Goal: Transaction & Acquisition: Obtain resource

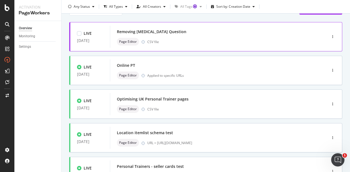
scroll to position [55, 0]
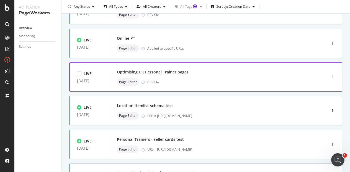
click at [211, 78] on div "Page Editor CSV file" at bounding box center [210, 82] width 186 height 8
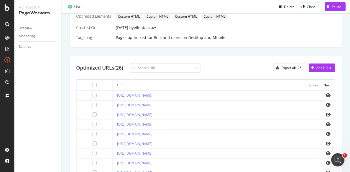
scroll to position [170, 0]
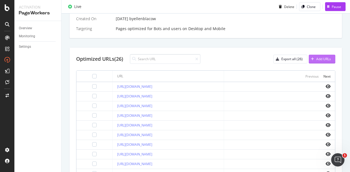
click at [317, 63] on button "Add URLs" at bounding box center [321, 59] width 27 height 9
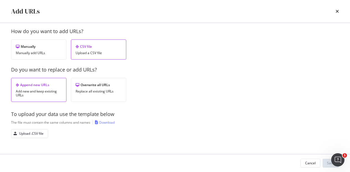
scroll to position [9, 0]
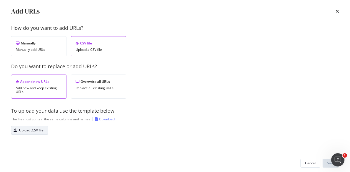
click at [37, 130] on div "Upload .CSV file" at bounding box center [31, 130] width 24 height 5
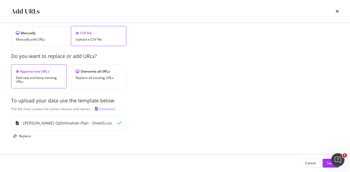
scroll to position [25, 0]
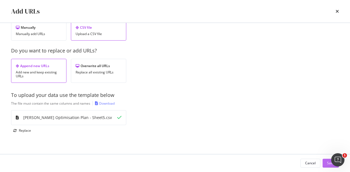
click at [324, 164] on button "Save" at bounding box center [330, 163] width 16 height 9
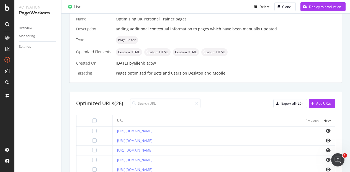
scroll to position [186, 0]
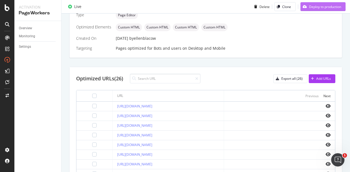
click at [320, 9] on div "Deploy to production" at bounding box center [325, 6] width 32 height 5
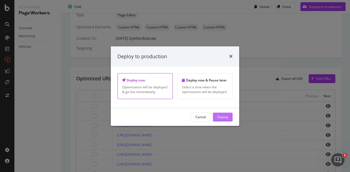
click at [229, 117] on button "Deploy" at bounding box center [223, 117] width 20 height 9
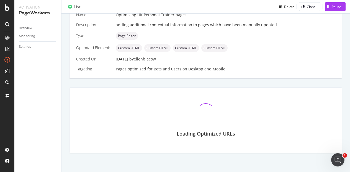
scroll to position [151, 0]
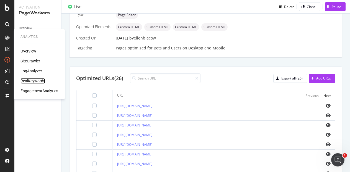
click at [42, 80] on div "RealKeywords" at bounding box center [32, 81] width 25 height 6
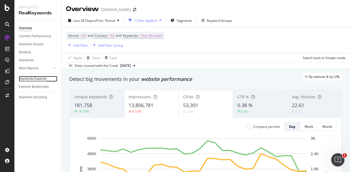
click at [37, 78] on div "Keywords Explorer" at bounding box center [33, 79] width 28 height 6
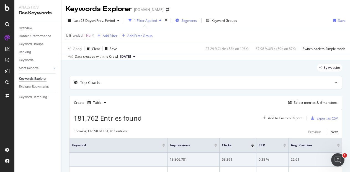
click at [196, 23] on div "Segments" at bounding box center [186, 20] width 22 height 8
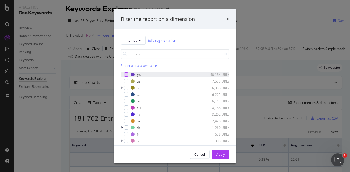
click at [126, 73] on div "modal" at bounding box center [126, 74] width 4 height 4
click at [226, 20] on icon "times" at bounding box center [227, 19] width 3 height 4
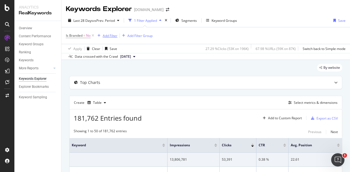
click at [113, 37] on div "Add Filter" at bounding box center [110, 35] width 15 height 5
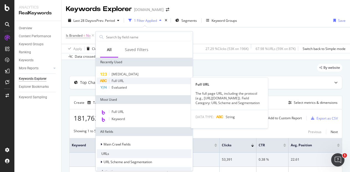
click at [116, 80] on span "Full URL" at bounding box center [117, 81] width 12 height 5
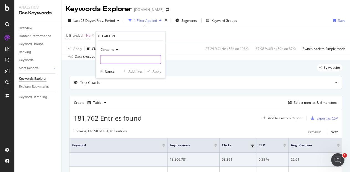
click at [115, 61] on input "text" at bounding box center [130, 59] width 60 height 9
paste input "[URL][DOMAIN_NAME]"
type input "[URL][DOMAIN_NAME]"
click at [154, 71] on div "Apply" at bounding box center [156, 71] width 9 height 5
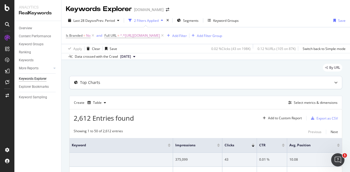
click at [334, 81] on icon at bounding box center [335, 82] width 3 height 3
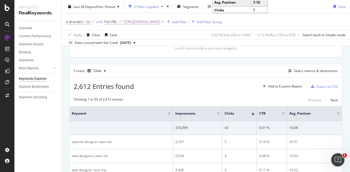
scroll to position [138, 0]
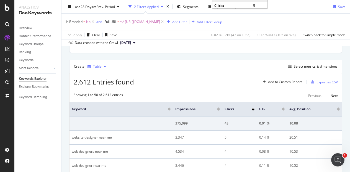
click at [94, 67] on div "Table" at bounding box center [97, 66] width 9 height 3
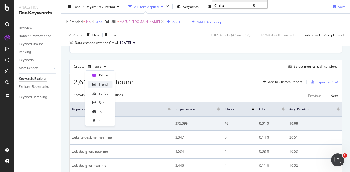
click at [100, 82] on div "Trend" at bounding box center [99, 84] width 25 height 7
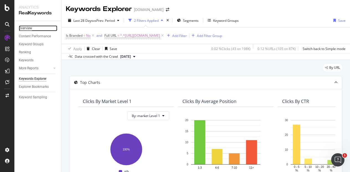
click at [29, 27] on div "Overview" at bounding box center [25, 28] width 13 height 6
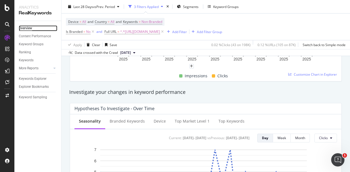
scroll to position [221, 0]
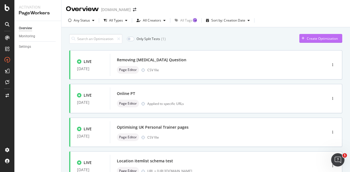
click at [308, 35] on div "Create Optimization" at bounding box center [318, 38] width 38 height 8
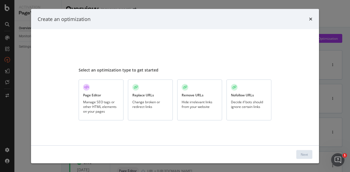
click at [102, 92] on div "Page Editor Manage SEO tags or other HTML elements on your pages" at bounding box center [101, 99] width 45 height 41
click at [310, 156] on button "Next" at bounding box center [304, 154] width 16 height 9
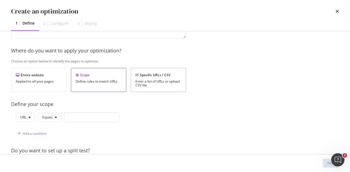
scroll to position [83, 0]
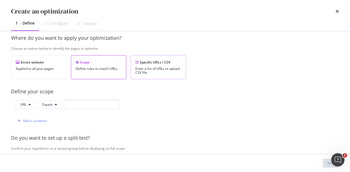
click at [170, 71] on div "Enter a list of URLs or upload CSV file" at bounding box center [158, 71] width 46 height 8
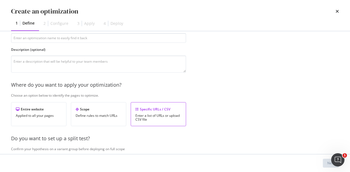
scroll to position [0, 0]
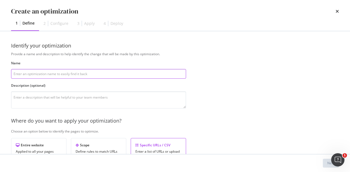
click at [83, 72] on input "modal" at bounding box center [98, 74] width 175 height 10
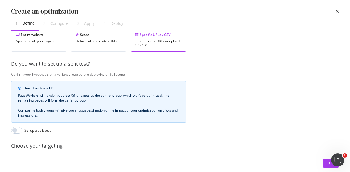
scroll to position [164, 0]
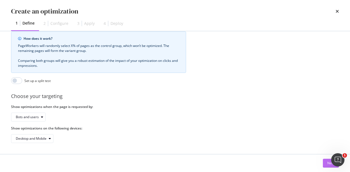
type input "Testing adding internal links"
click at [324, 165] on button "Next" at bounding box center [330, 163] width 16 height 9
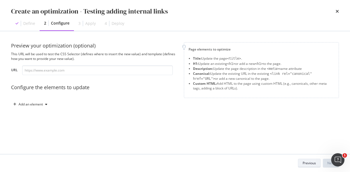
scroll to position [0, 0]
click at [100, 70] on input "modal" at bounding box center [97, 71] width 150 height 10
click at [50, 67] on input "modal" at bounding box center [97, 71] width 150 height 10
paste input "[URL][DOMAIN_NAME]"
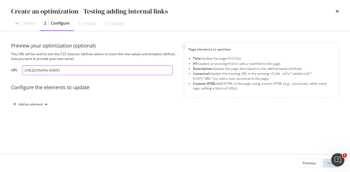
type input "[URL][DOMAIN_NAME]"
click at [238, 110] on div "Preview your optimization (optional) This URL will be used to test the CSS Sele…" at bounding box center [174, 81] width 327 height 78
click at [36, 103] on div "Add an element" at bounding box center [31, 104] width 24 height 3
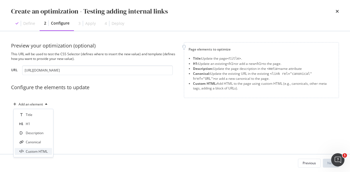
click at [30, 150] on div "Custom HTML" at bounding box center [37, 151] width 22 height 5
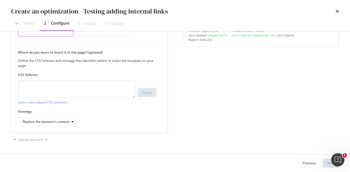
scroll to position [116, 0]
click at [57, 122] on div "Replace the element's content" at bounding box center [46, 121] width 46 height 3
click at [129, 118] on div "Replace the element's content" at bounding box center [87, 121] width 138 height 9
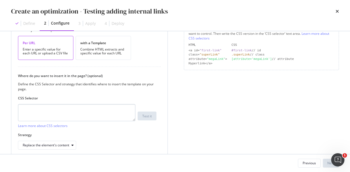
scroll to position [61, 0]
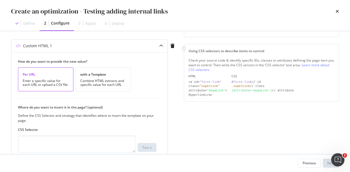
click at [50, 78] on div "Per URL Enter a specific value for each URL or upload a CSV file" at bounding box center [45, 79] width 55 height 24
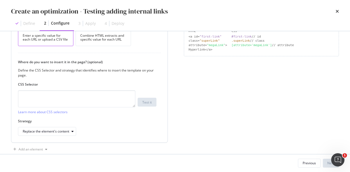
scroll to position [116, 0]
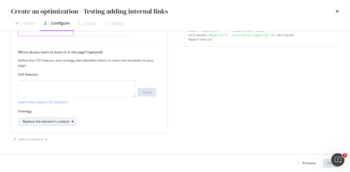
click at [64, 122] on div "Replace the element's content" at bounding box center [46, 121] width 46 height 3
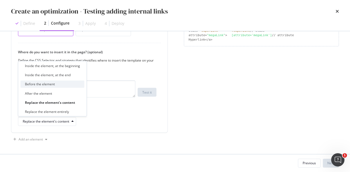
click at [61, 82] on div "Before the element" at bounding box center [52, 84] width 64 height 7
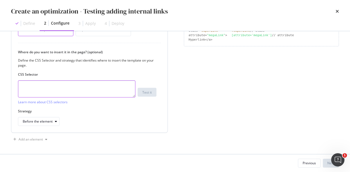
click at [43, 87] on textarea "modal" at bounding box center [76, 88] width 117 height 17
paste textarea "#seller-qa > div"
drag, startPoint x: 69, startPoint y: 85, endPoint x: 0, endPoint y: 86, distance: 68.9
click at [0, 86] on div "Preview your optimization (optional) This URL will be used to test the CSS Sele…" at bounding box center [175, 92] width 350 height 123
paste textarea "modal"
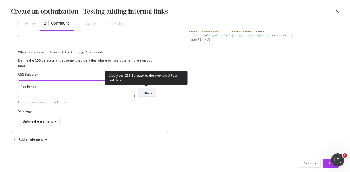
type textarea "#seller-qa"
click at [147, 91] on div "Test it" at bounding box center [146, 92] width 9 height 5
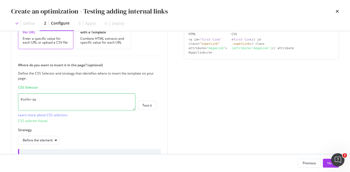
scroll to position [79, 0]
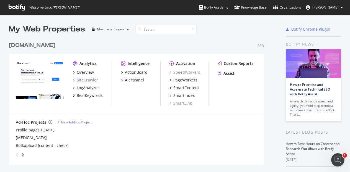
click at [86, 79] on div "SiteCrawler" at bounding box center [87, 80] width 21 height 6
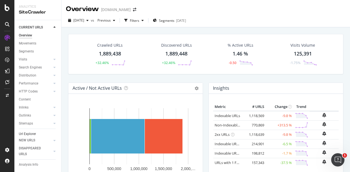
click at [33, 135] on div "Url Explorer" at bounding box center [27, 134] width 17 height 6
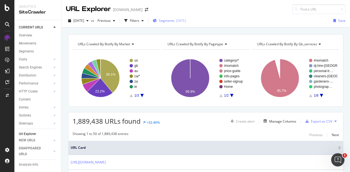
click at [168, 22] on div "Segments [DATE]" at bounding box center [169, 20] width 33 height 5
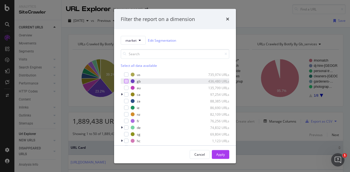
click at [124, 80] on div "modal" at bounding box center [126, 81] width 4 height 4
click at [125, 81] on icon "modal" at bounding box center [126, 81] width 2 height 3
click at [132, 38] on span "market" at bounding box center [130, 40] width 11 height 5
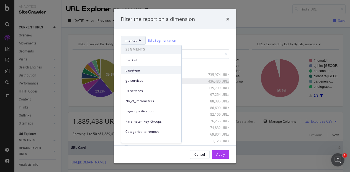
click at [145, 71] on span "pagetype" at bounding box center [150, 70] width 51 height 5
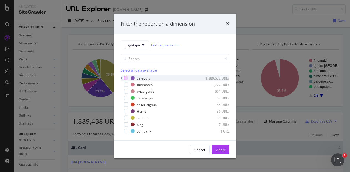
click at [125, 77] on div "modal" at bounding box center [126, 78] width 4 height 4
click at [221, 151] on div "Apply" at bounding box center [220, 149] width 9 height 5
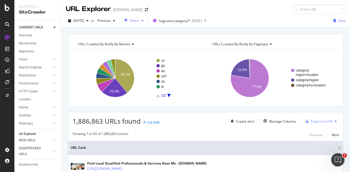
click at [139, 20] on div "Filters" at bounding box center [134, 20] width 9 height 5
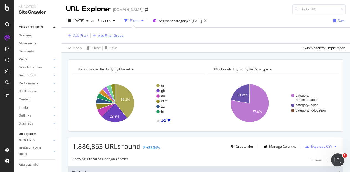
click at [104, 37] on div "Add Filter Group" at bounding box center [110, 35] width 25 height 5
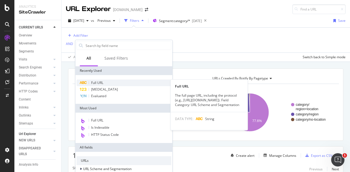
click at [95, 84] on span "Full URL" at bounding box center [97, 82] width 12 height 5
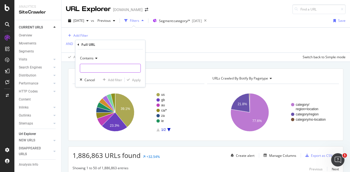
click at [110, 69] on input "text" at bounding box center [110, 68] width 60 height 9
paste input "#seller-qa"
drag, startPoint x: 107, startPoint y: 68, endPoint x: 58, endPoint y: 68, distance: 49.8
click at [58, 68] on body "Analytics SiteCrawler CURRENT URLS Overview Movements Segments Visits Analysis …" at bounding box center [175, 86] width 350 height 172
type input "#"
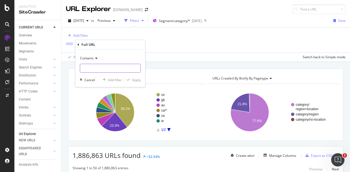
click at [110, 67] on input "text" at bounding box center [110, 68] width 60 height 9
paste input "[URL][DOMAIN_NAME]"
type input "[URL][DOMAIN_NAME]"
click at [136, 80] on div "Apply" at bounding box center [136, 80] width 9 height 5
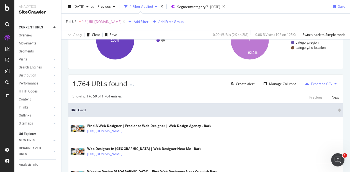
scroll to position [83, 0]
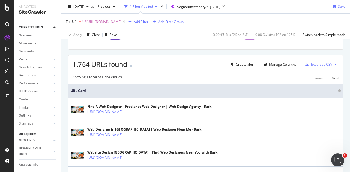
click at [311, 64] on div "Export as CSV" at bounding box center [321, 64] width 21 height 5
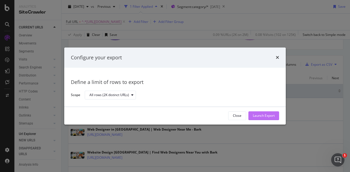
click at [269, 114] on div "Launch Export" at bounding box center [263, 116] width 22 height 5
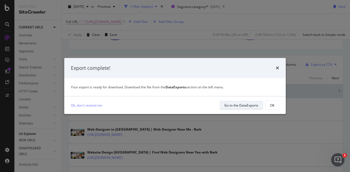
click at [241, 106] on div "Go to the DataExports" at bounding box center [241, 105] width 34 height 5
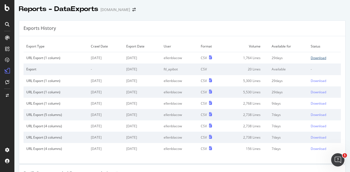
click at [312, 58] on div "Download" at bounding box center [317, 58] width 15 height 5
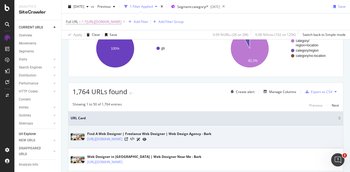
scroll to position [55, 0]
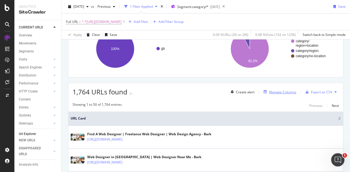
click at [282, 93] on div "Manage Columns" at bounding box center [282, 92] width 27 height 5
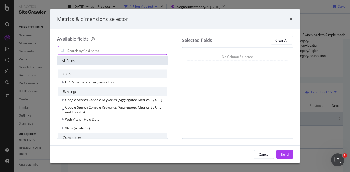
click at [80, 51] on input "modal" at bounding box center [117, 50] width 100 height 8
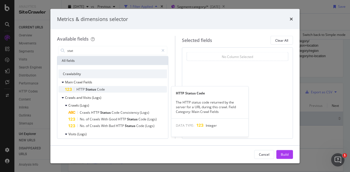
type input "stat"
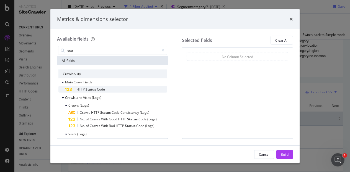
click at [102, 90] on span "Code" at bounding box center [101, 89] width 8 height 5
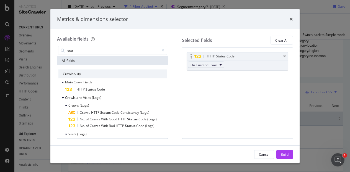
click at [213, 67] on button "On Current Crawl" at bounding box center [206, 65] width 36 height 7
click at [212, 67] on button "On Current Crawl" at bounding box center [206, 65] width 36 height 7
click at [288, 153] on button "Build" at bounding box center [284, 154] width 17 height 9
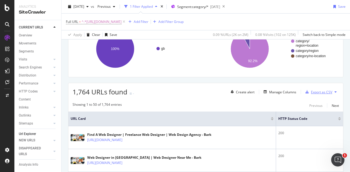
click at [317, 92] on div "Export as CSV" at bounding box center [321, 92] width 21 height 5
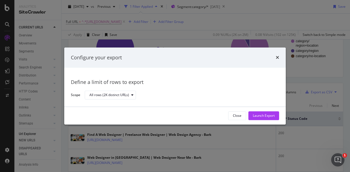
click at [266, 114] on div "Launch Export" at bounding box center [263, 116] width 22 height 5
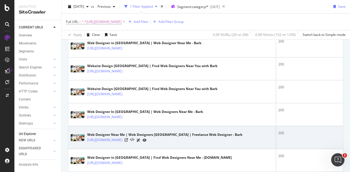
scroll to position [249, 0]
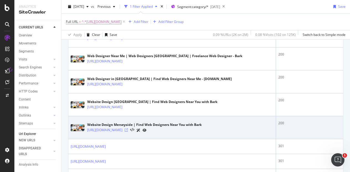
click at [128, 129] on icon at bounding box center [125, 130] width 3 height 3
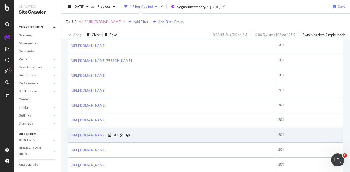
scroll to position [608, 0]
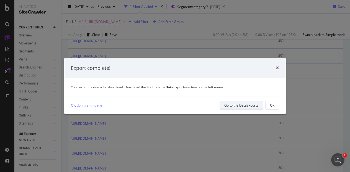
click at [244, 103] on div "Go to the DataExports" at bounding box center [241, 105] width 34 height 5
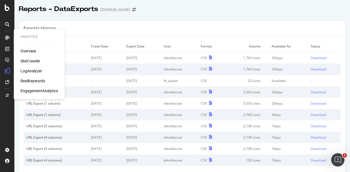
click at [35, 60] on div "SiteCrawler" at bounding box center [30, 61] width 20 height 6
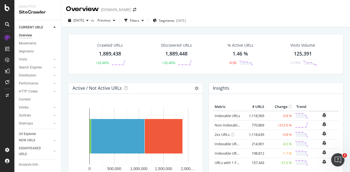
click at [33, 132] on div "Url Explorer" at bounding box center [27, 134] width 17 height 6
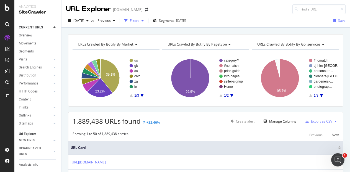
click at [139, 18] on div "Filters" at bounding box center [134, 20] width 9 height 5
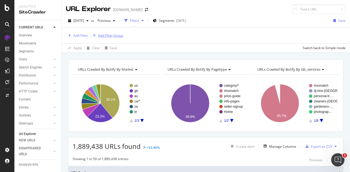
click at [115, 38] on div "Add Filter Group" at bounding box center [106, 36] width 33 height 6
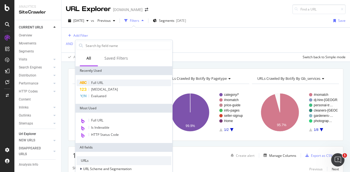
click at [100, 84] on span "Full URL" at bounding box center [97, 82] width 12 height 5
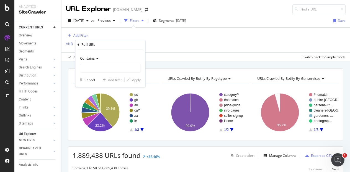
click at [119, 73] on div "Contains Cancel Add filter Apply" at bounding box center [110, 68] width 70 height 38
click at [122, 69] on input "text" at bounding box center [110, 68] width 60 height 9
paste input "[URL][DOMAIN_NAME]"
type input "[URL][DOMAIN_NAME]"
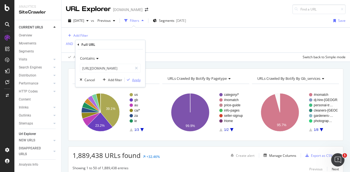
click at [138, 80] on div "Apply" at bounding box center [136, 80] width 9 height 5
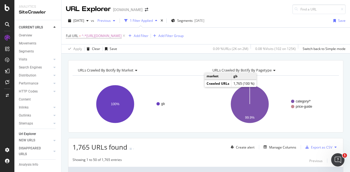
click at [117, 23] on div "Previous" at bounding box center [106, 21] width 22 height 8
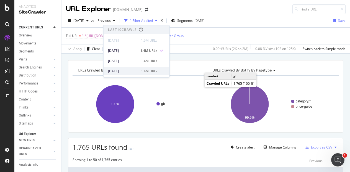
click at [126, 69] on div "2025 Aug. 7th" at bounding box center [123, 71] width 30 height 5
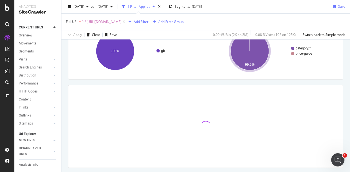
scroll to position [68, 0]
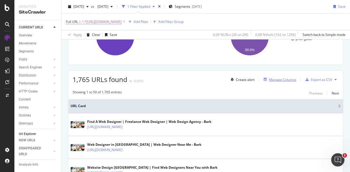
click at [280, 78] on div "Manage Columns" at bounding box center [282, 79] width 27 height 5
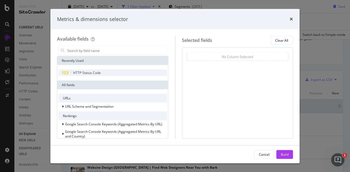
click at [91, 72] on span "HTTP Status Code" at bounding box center [87, 73] width 28 height 5
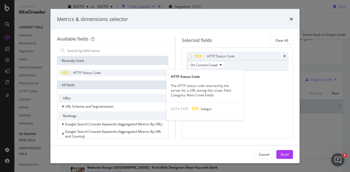
click at [103, 71] on div "HTTP Status Code" at bounding box center [112, 73] width 108 height 7
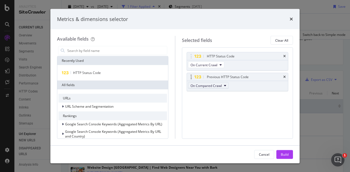
click at [216, 86] on span "On Compared Crawl" at bounding box center [205, 85] width 31 height 5
click at [285, 152] on div "Build" at bounding box center [284, 154] width 8 height 5
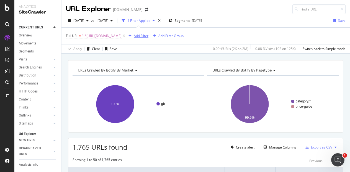
click at [148, 37] on div "Add Filter" at bounding box center [141, 35] width 15 height 5
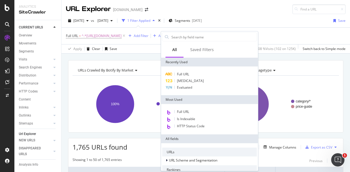
type input "e"
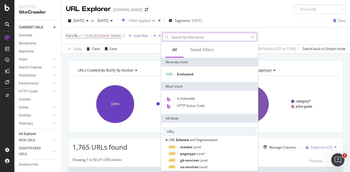
type input "#"
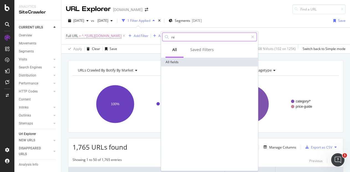
type input "r"
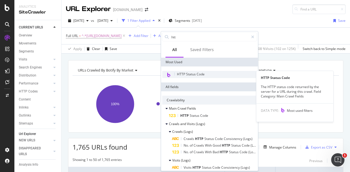
type input "htt"
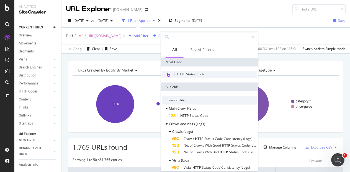
click at [192, 74] on span "HTTP Status Code" at bounding box center [191, 74] width 28 height 5
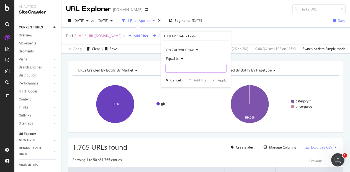
click at [186, 69] on input "number" at bounding box center [195, 68] width 61 height 9
type input "200"
click at [219, 80] on div "Apply" at bounding box center [222, 80] width 9 height 5
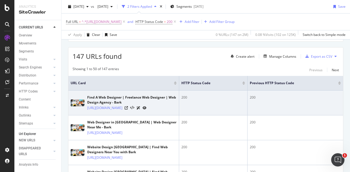
scroll to position [83, 0]
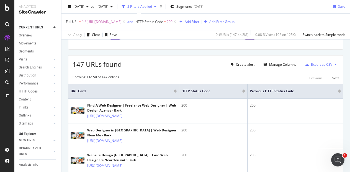
click at [318, 66] on div "Export as CSV" at bounding box center [321, 64] width 21 height 5
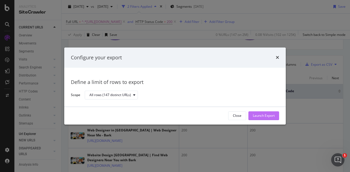
click at [275, 115] on button "Launch Export" at bounding box center [263, 115] width 31 height 9
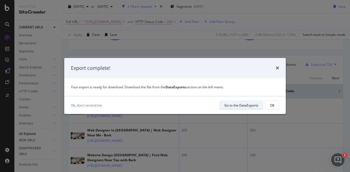
click at [245, 104] on div "Go to the DataExports" at bounding box center [241, 105] width 34 height 5
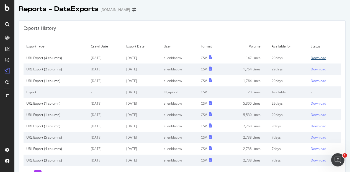
click at [310, 56] on div "Download" at bounding box center [317, 58] width 15 height 5
